Goal: Information Seeking & Learning: Learn about a topic

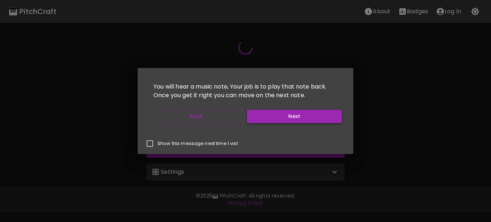
click at [272, 121] on button "Next" at bounding box center [294, 116] width 95 height 13
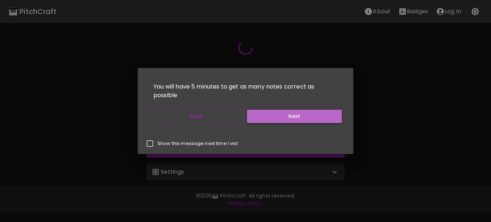
click at [272, 121] on button "Next" at bounding box center [294, 116] width 95 height 13
click at [272, 121] on button "Start Playing" at bounding box center [294, 116] width 95 height 13
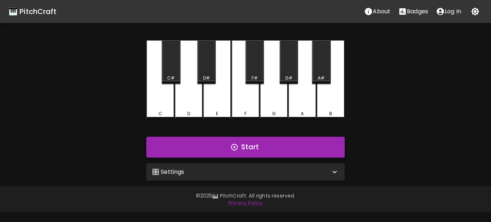
click at [257, 141] on button "Start" at bounding box center [245, 147] width 198 height 21
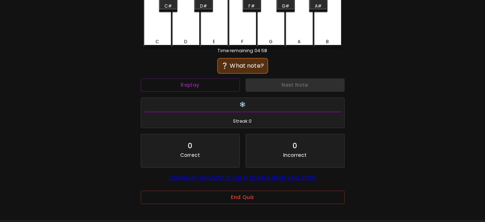
scroll to position [36, 0]
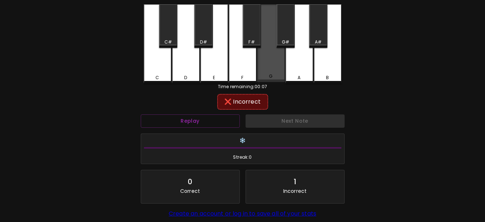
click at [274, 60] on div "G" at bounding box center [271, 43] width 28 height 78
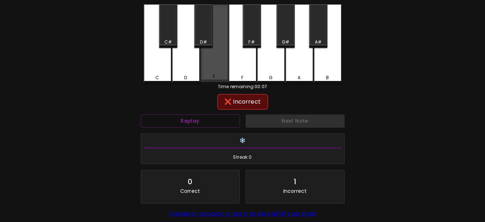
click at [225, 67] on div "E" at bounding box center [214, 43] width 28 height 78
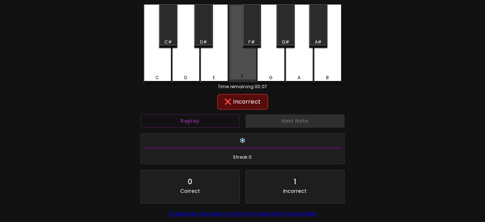
click at [242, 67] on div "F" at bounding box center [243, 43] width 28 height 78
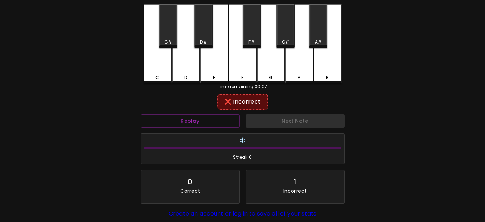
click at [196, 34] on div "D#" at bounding box center [203, 25] width 18 height 43
click at [174, 45] on div "C#" at bounding box center [168, 42] width 17 height 6
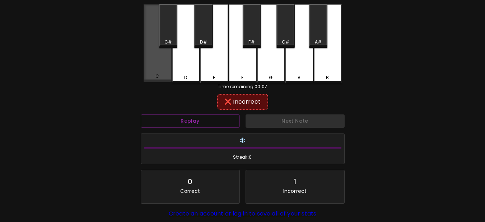
click at [168, 61] on div "C" at bounding box center [158, 43] width 28 height 78
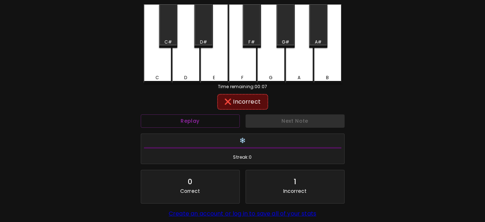
click at [179, 61] on div "D" at bounding box center [186, 43] width 28 height 79
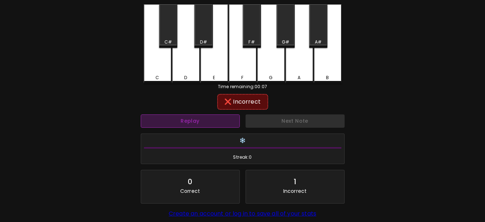
click at [182, 119] on button "Replay" at bounding box center [190, 120] width 99 height 13
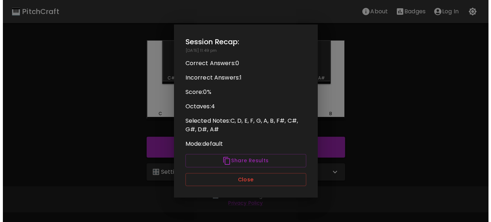
scroll to position [0, 0]
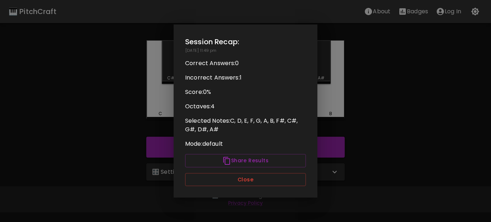
click at [156, 106] on div at bounding box center [245, 111] width 491 height 222
